Goal: Manage account settings

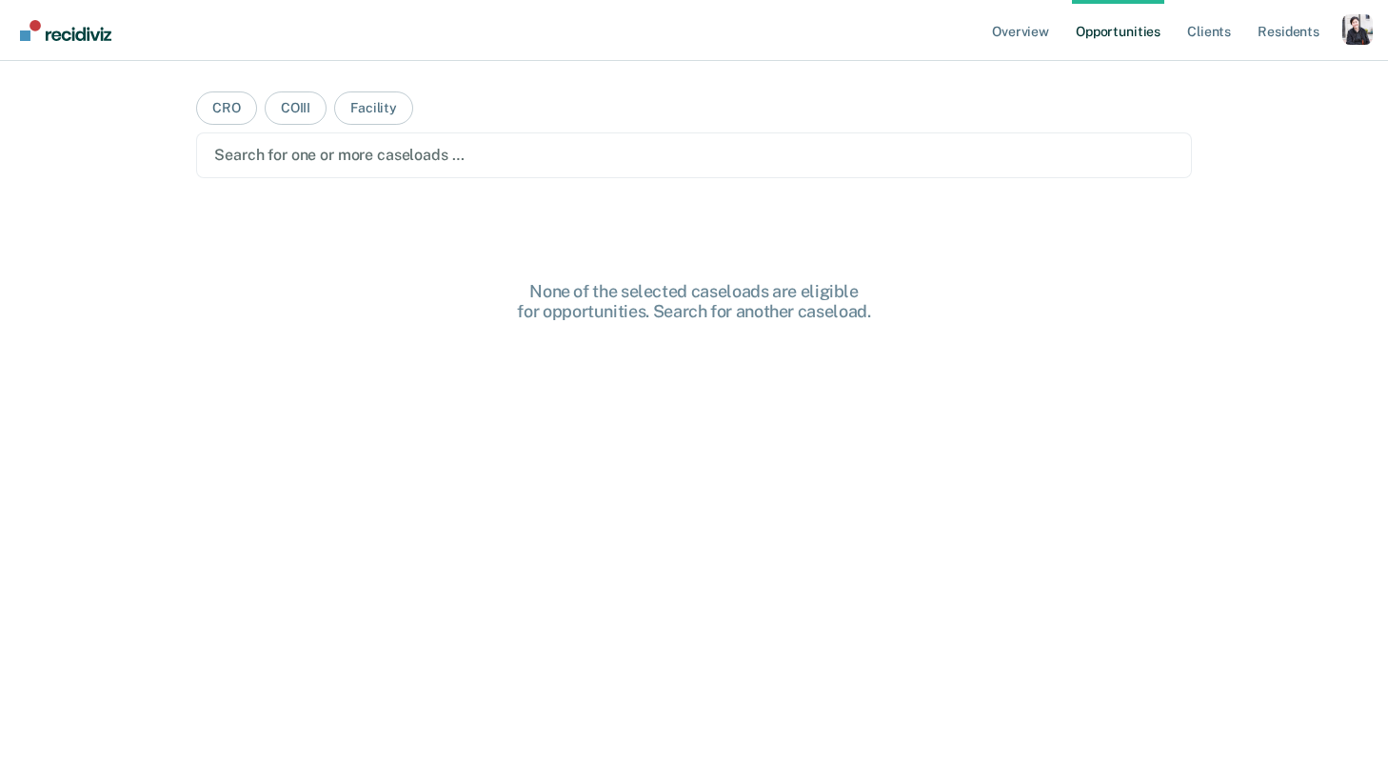
click at [1353, 29] on div "Profile dropdown button" at bounding box center [1358, 29] width 30 height 30
click at [1246, 78] on link "Profile" at bounding box center [1281, 78] width 153 height 16
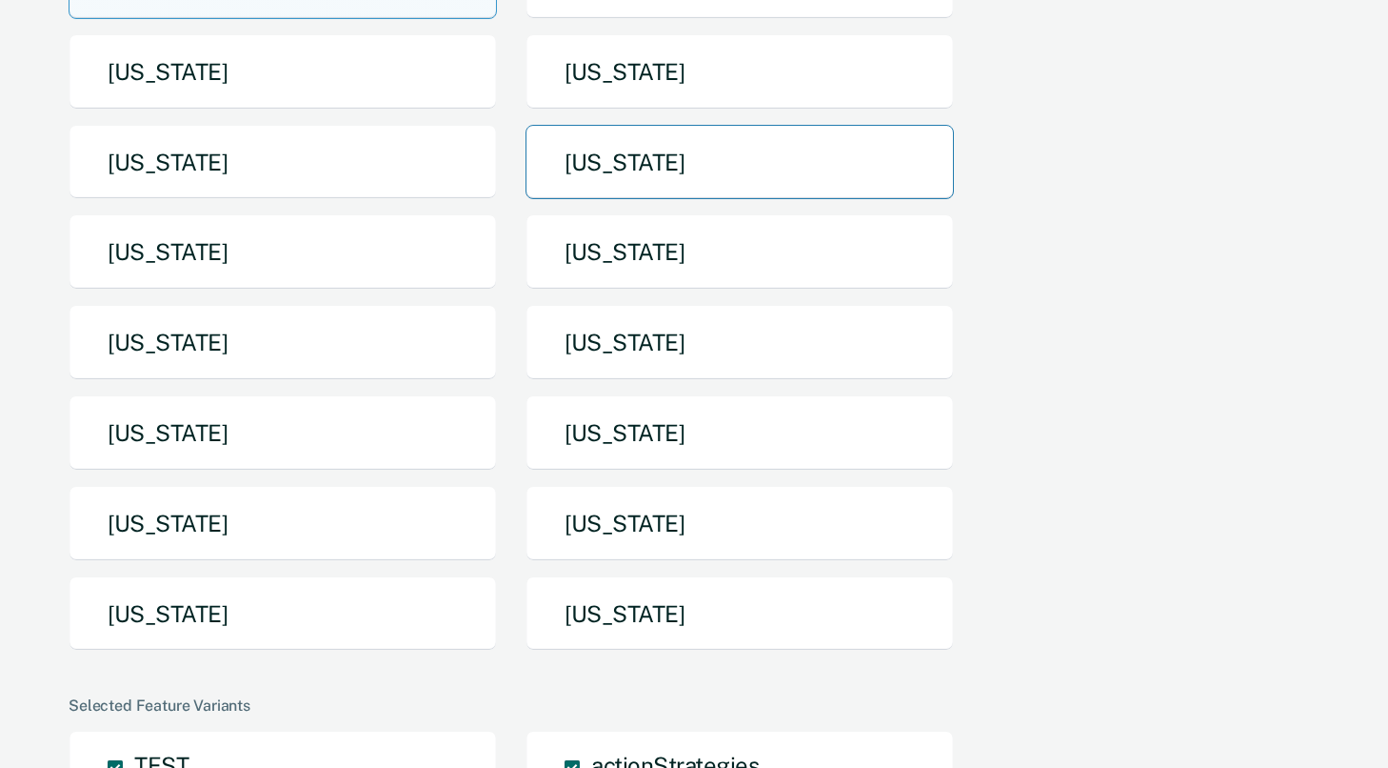
scroll to position [359, 0]
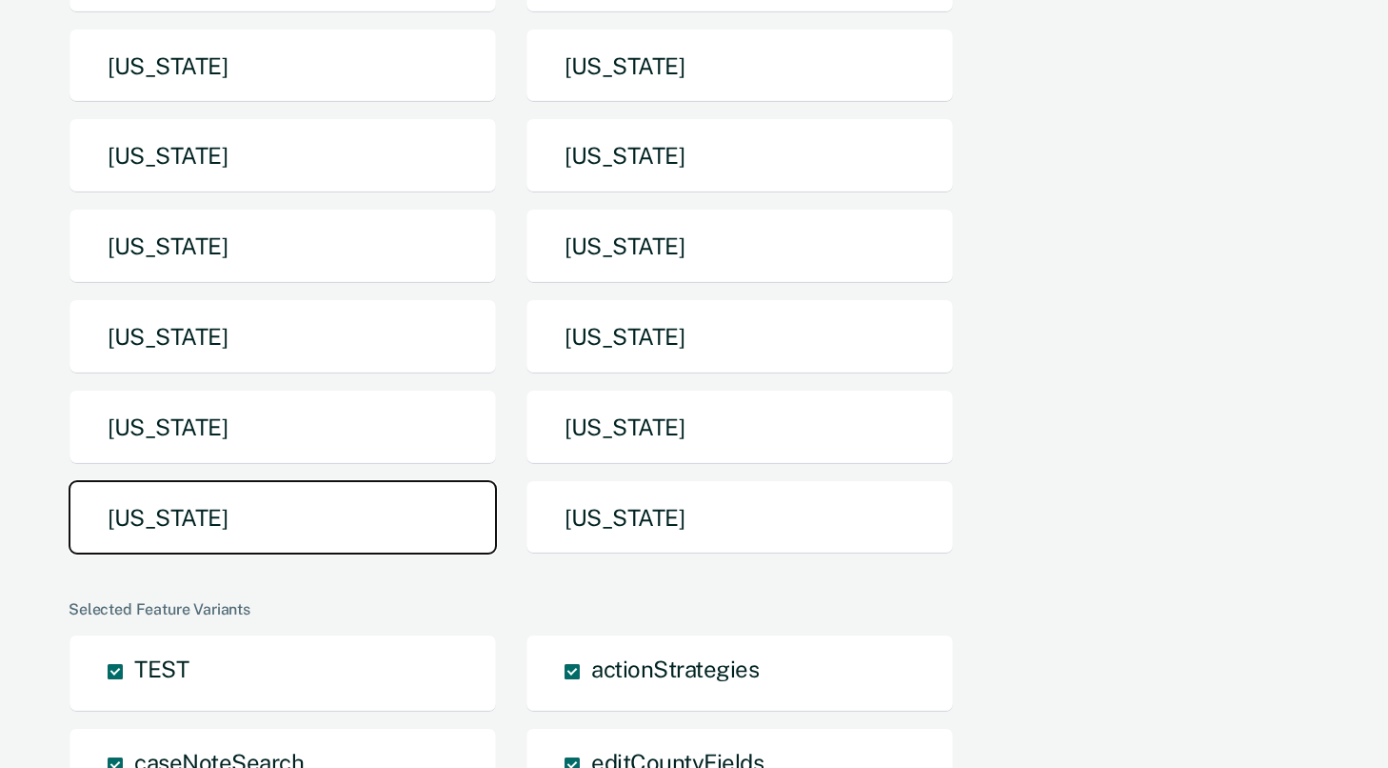
click at [385, 502] on button "[US_STATE]" at bounding box center [283, 517] width 429 height 75
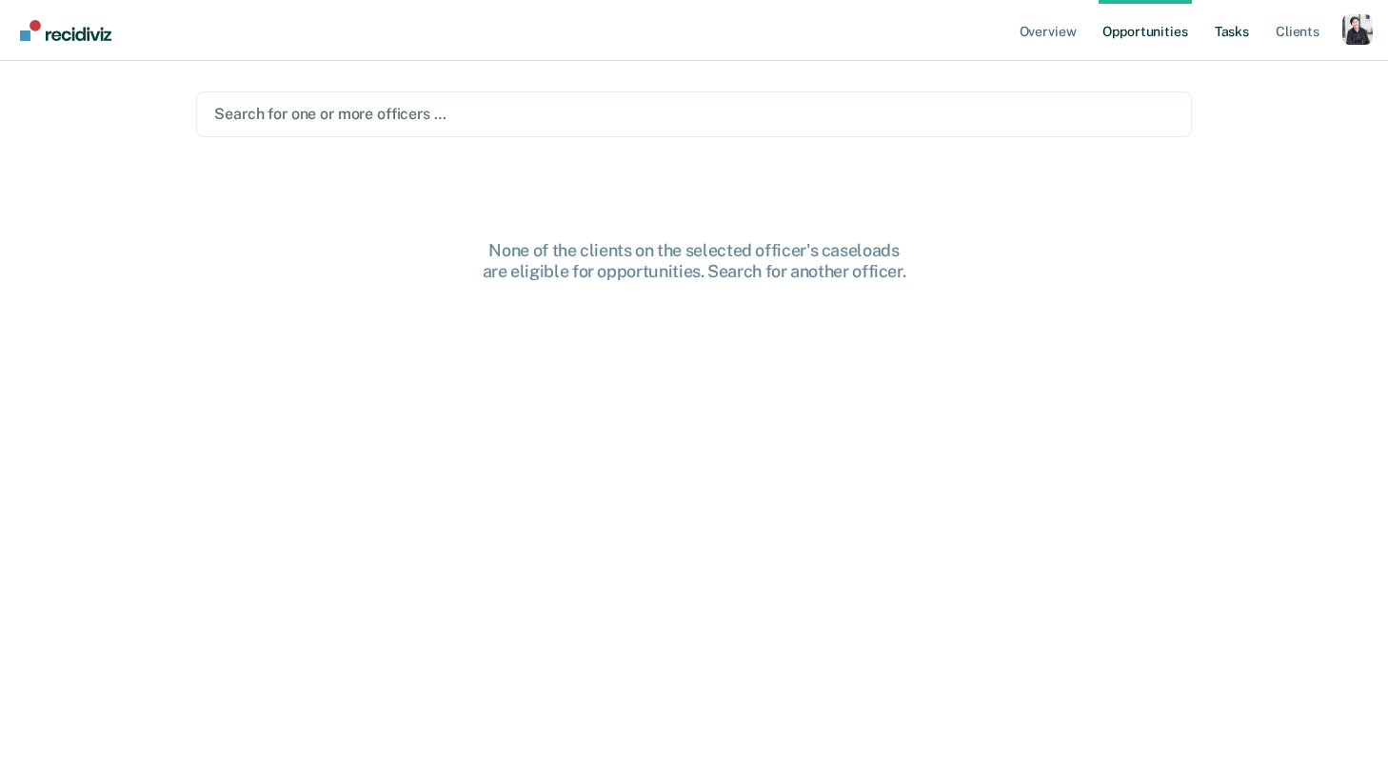
click at [1239, 27] on link "Tasks" at bounding box center [1232, 30] width 42 height 61
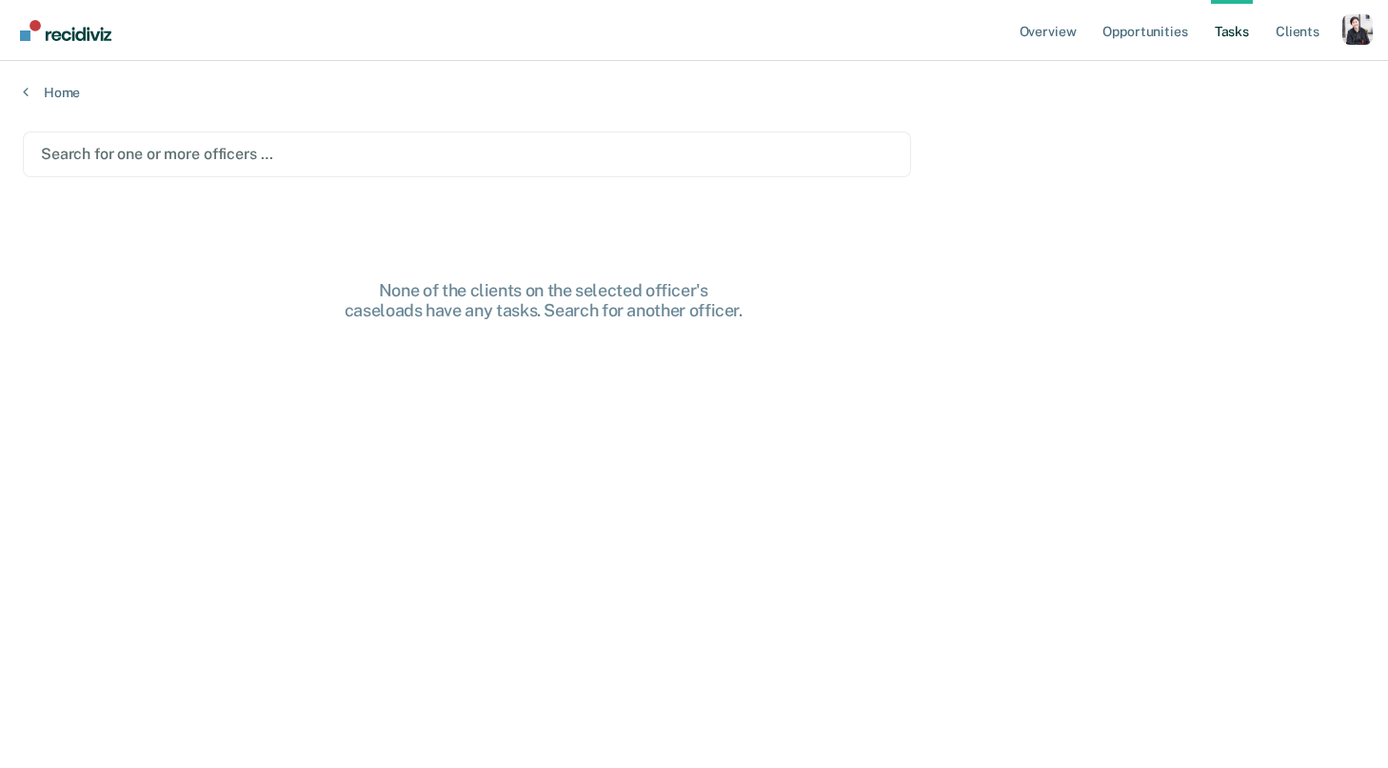
click at [378, 160] on div at bounding box center [467, 154] width 852 height 22
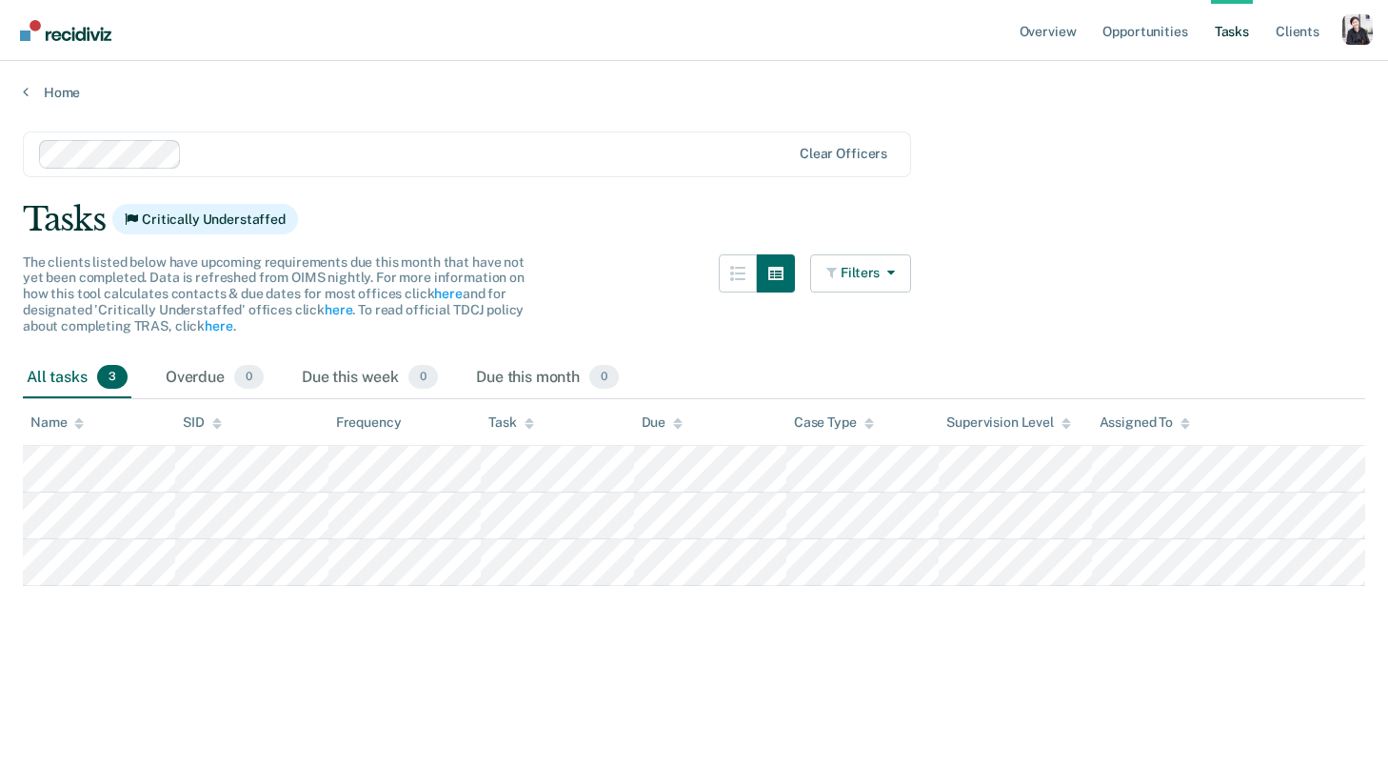
click at [369, 150] on div at bounding box center [490, 154] width 601 height 22
click at [302, 118] on main "option [PERSON_NAME], deselected. Clear officers Tasks The clients listed below…" at bounding box center [694, 431] width 1388 height 661
